Goal: Find specific page/section: Find specific page/section

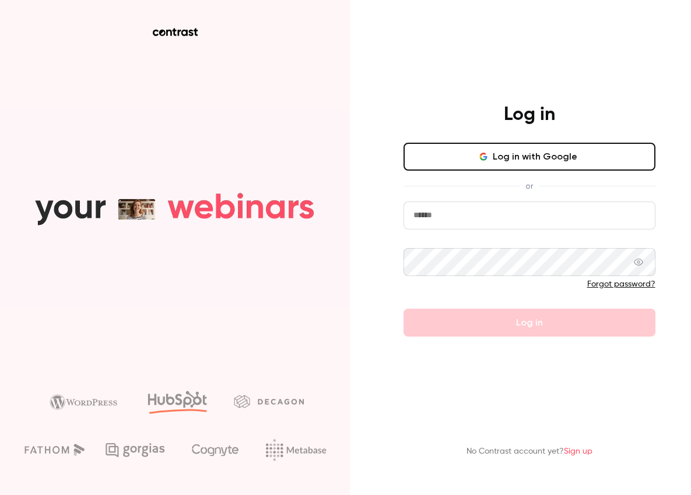
click at [468, 171] on button "Log in with Google" at bounding box center [529, 157] width 252 height 28
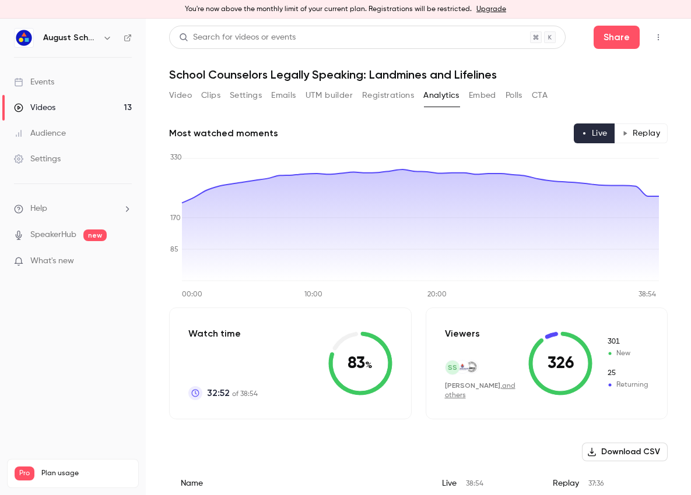
click at [53, 104] on div "Videos" at bounding box center [34, 108] width 41 height 12
